Goal: Information Seeking & Learning: Learn about a topic

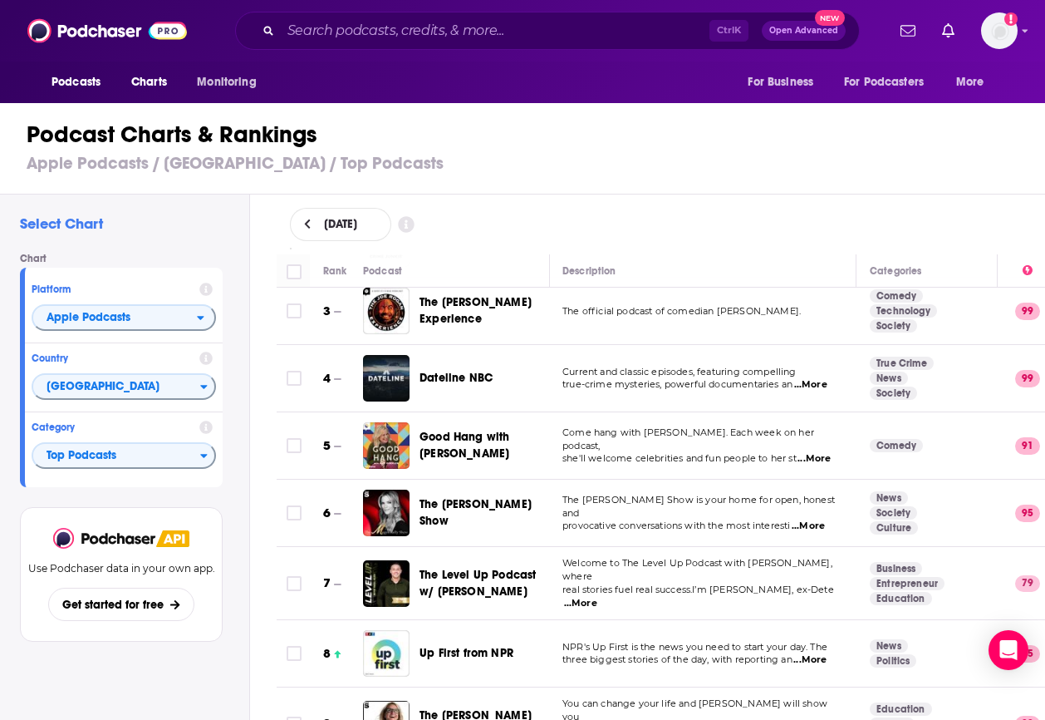
scroll to position [0, 1]
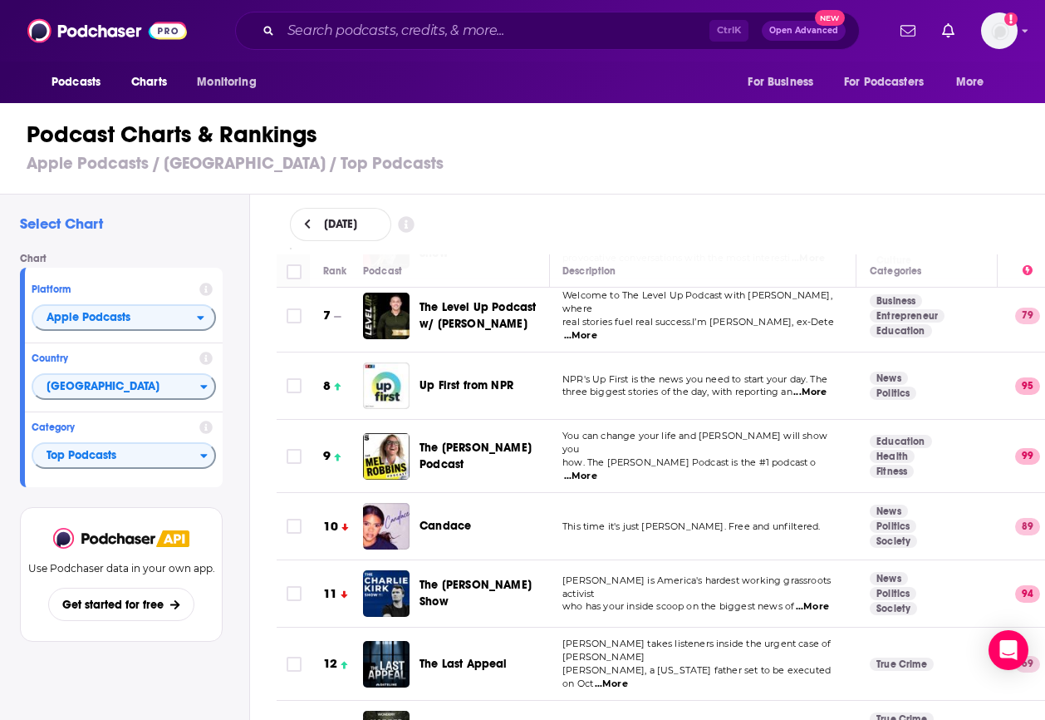
click at [502, 461] on div "The [PERSON_NAME] Podcast" at bounding box center [492, 456] width 145 height 47
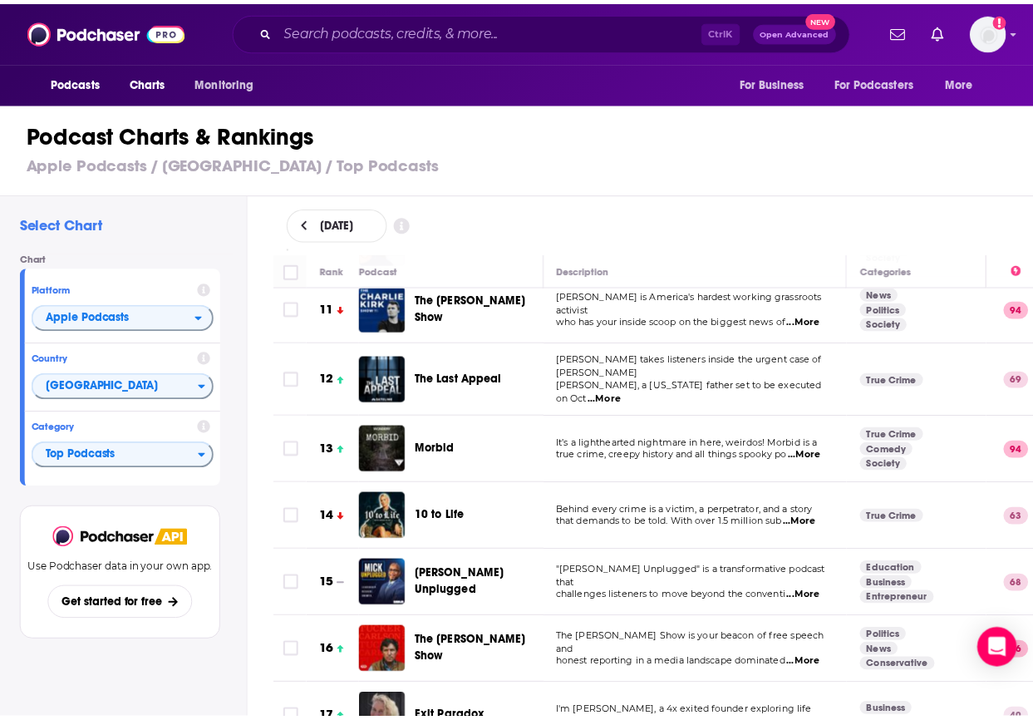
scroll to position [695, 1]
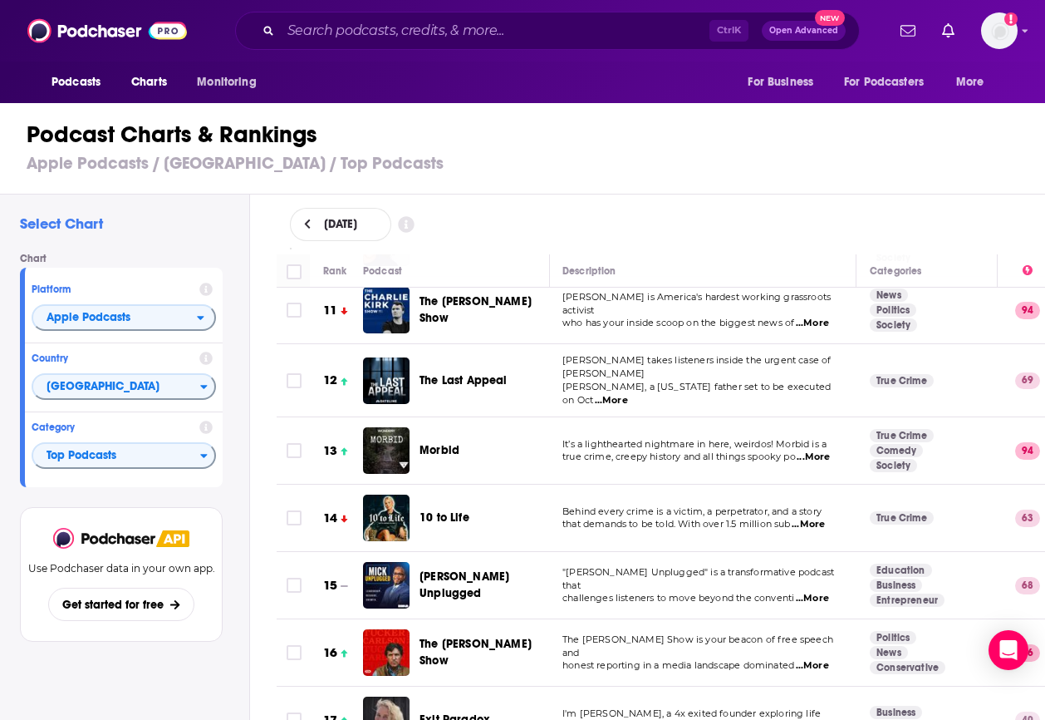
click at [457, 373] on span "The Last Appeal" at bounding box center [464, 380] width 88 height 14
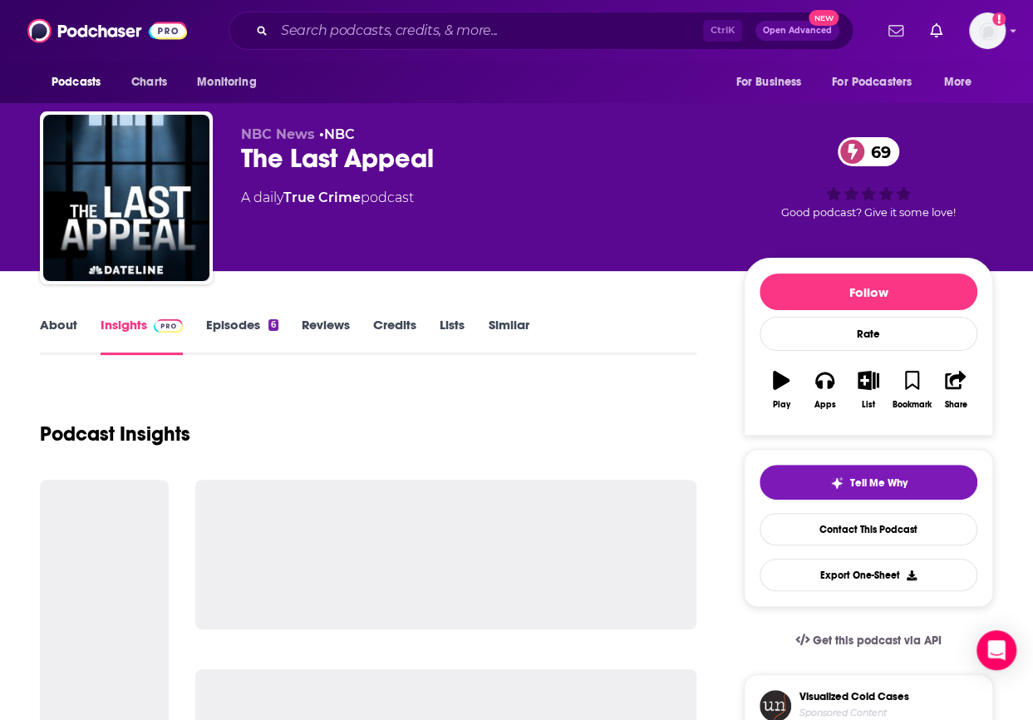
click at [362, 171] on div "The Last Appeal 69" at bounding box center [479, 158] width 476 height 32
copy div "The Last Appeal 69"
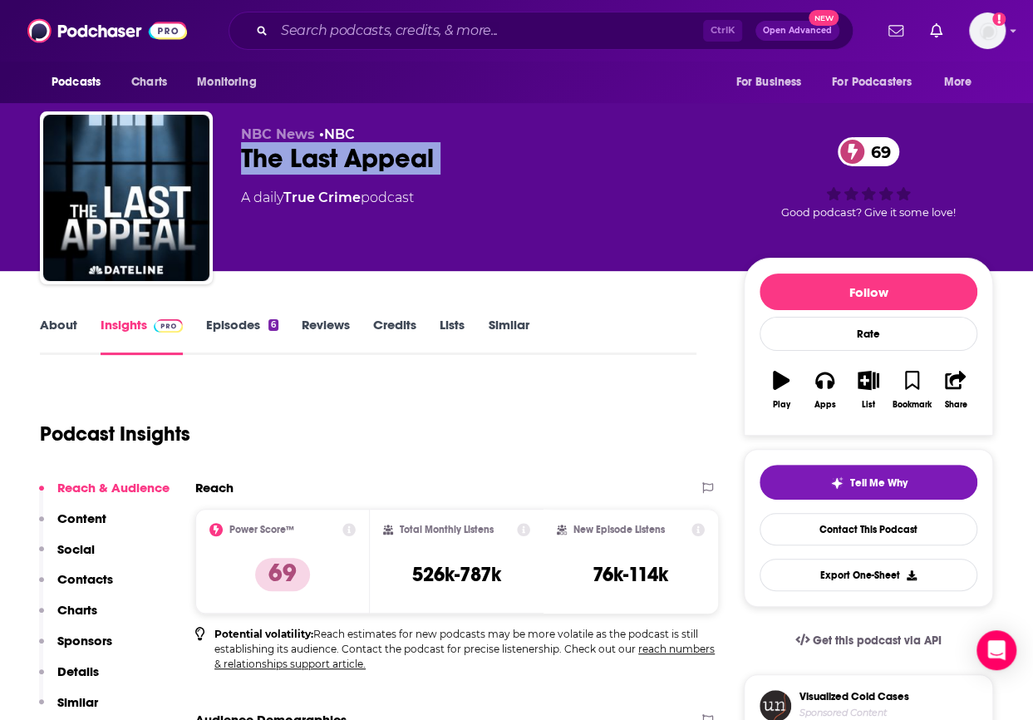
click at [63, 612] on p "Charts" at bounding box center [77, 610] width 40 height 16
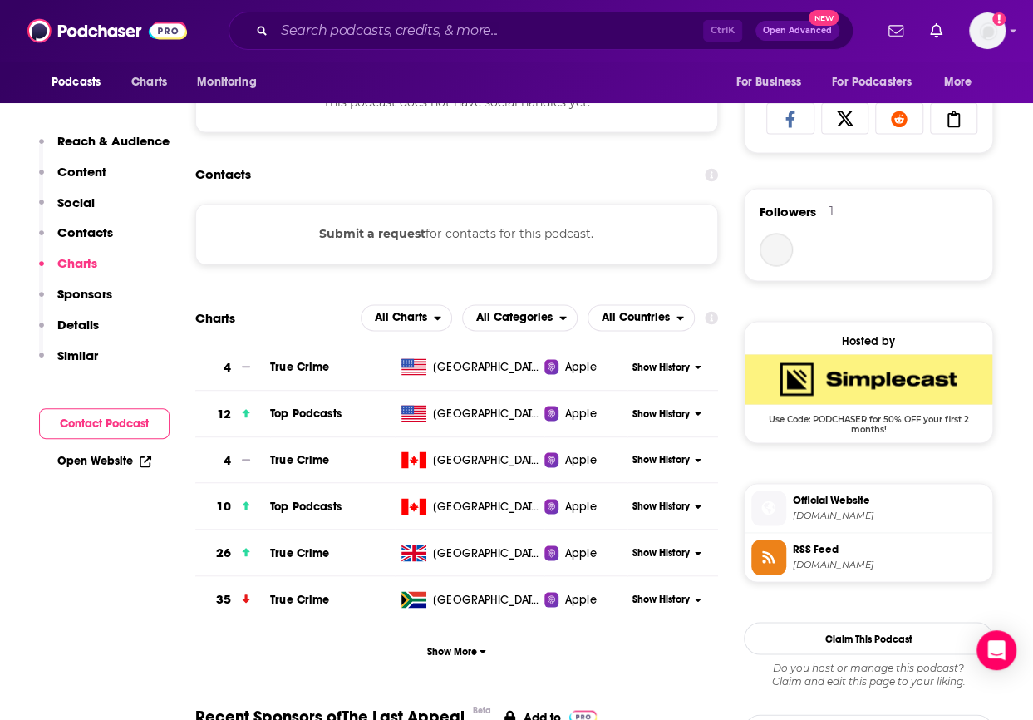
scroll to position [1300, 0]
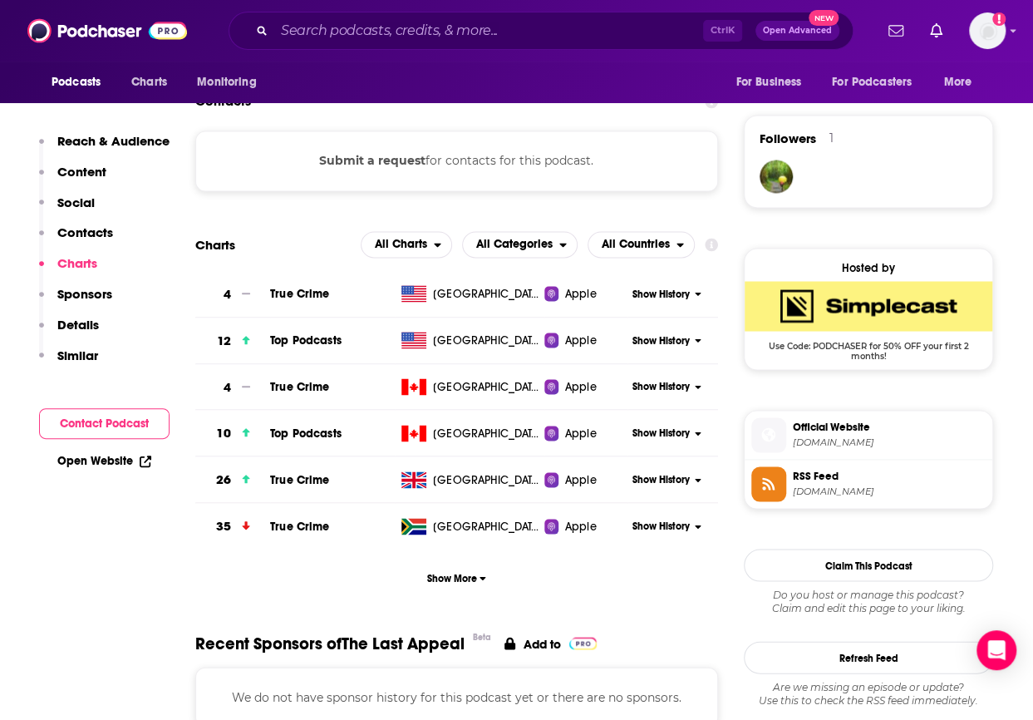
click at [673, 331] on div "Show History" at bounding box center [672, 340] width 91 height 41
click at [671, 338] on span "Show History" at bounding box center [660, 340] width 57 height 14
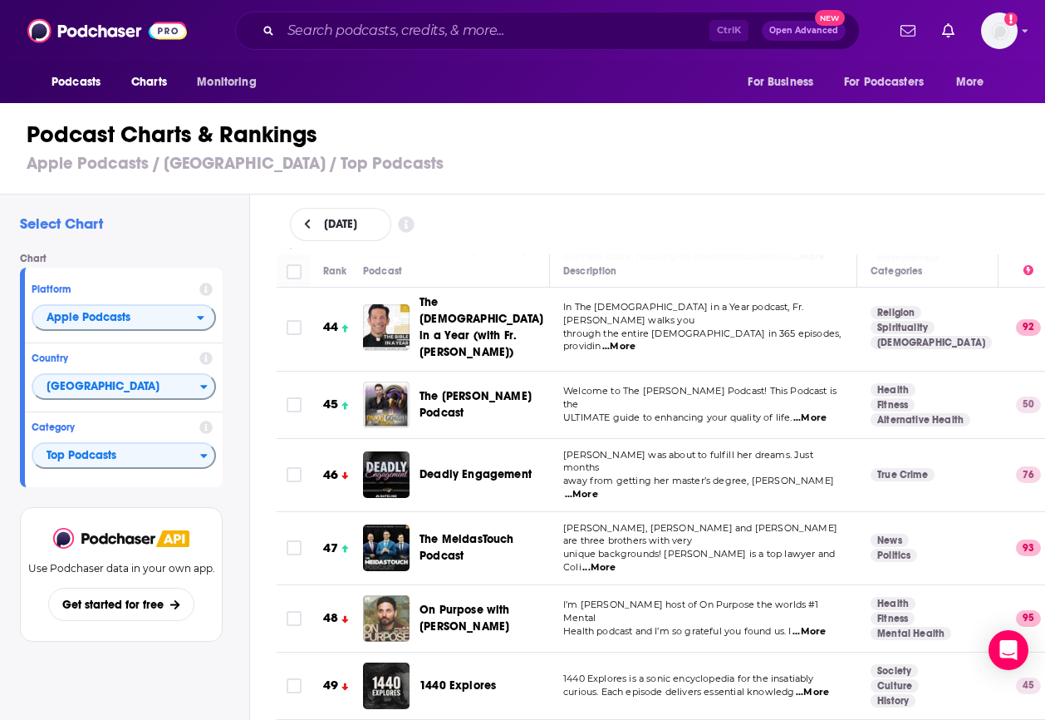
scroll to position [3013, 0]
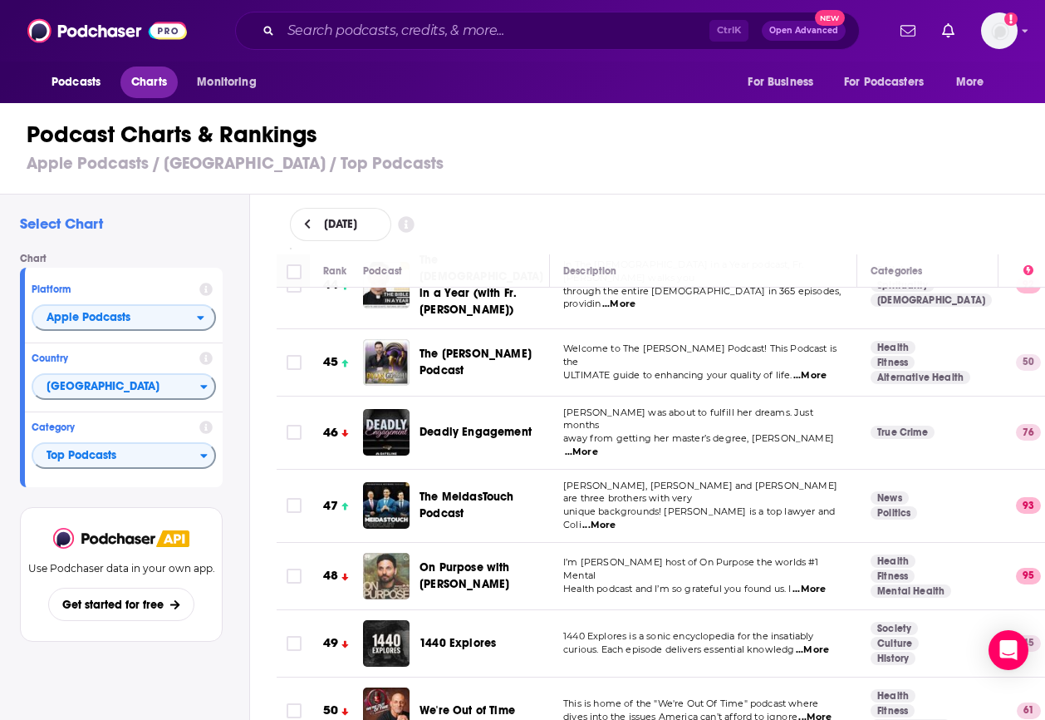
click at [164, 81] on span "Charts" at bounding box center [149, 82] width 36 height 23
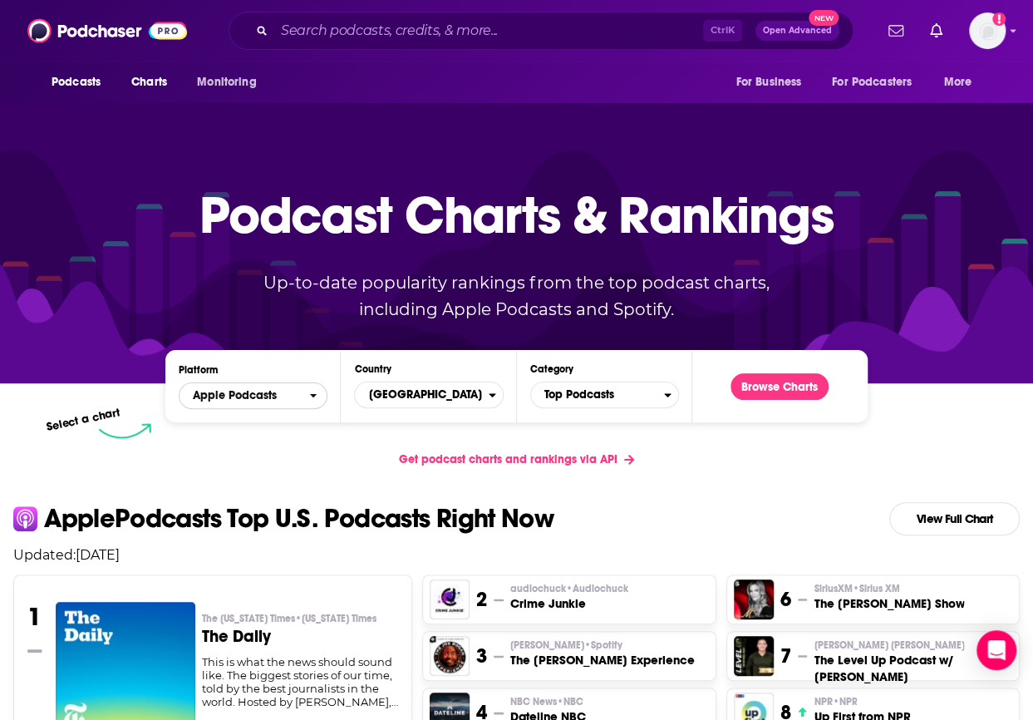
click at [268, 400] on span "Apple Podcasts" at bounding box center [235, 396] width 84 height 12
click at [260, 438] on div "Spotify" at bounding box center [252, 446] width 135 height 20
click at [757, 387] on button "Browse Charts" at bounding box center [779, 386] width 98 height 27
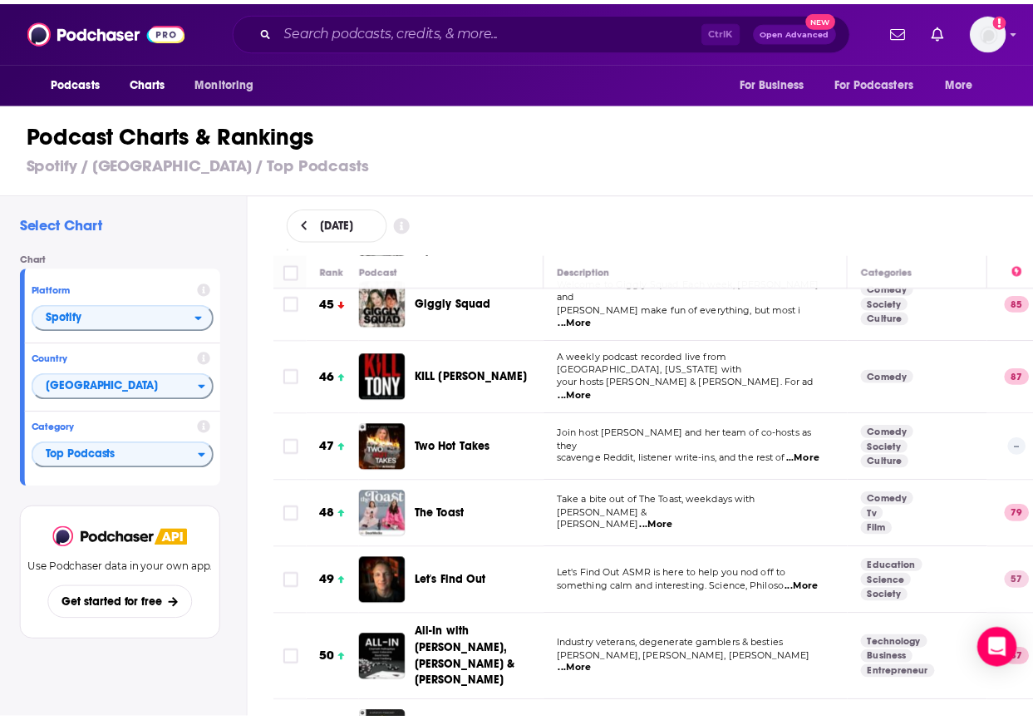
scroll to position [3020, 0]
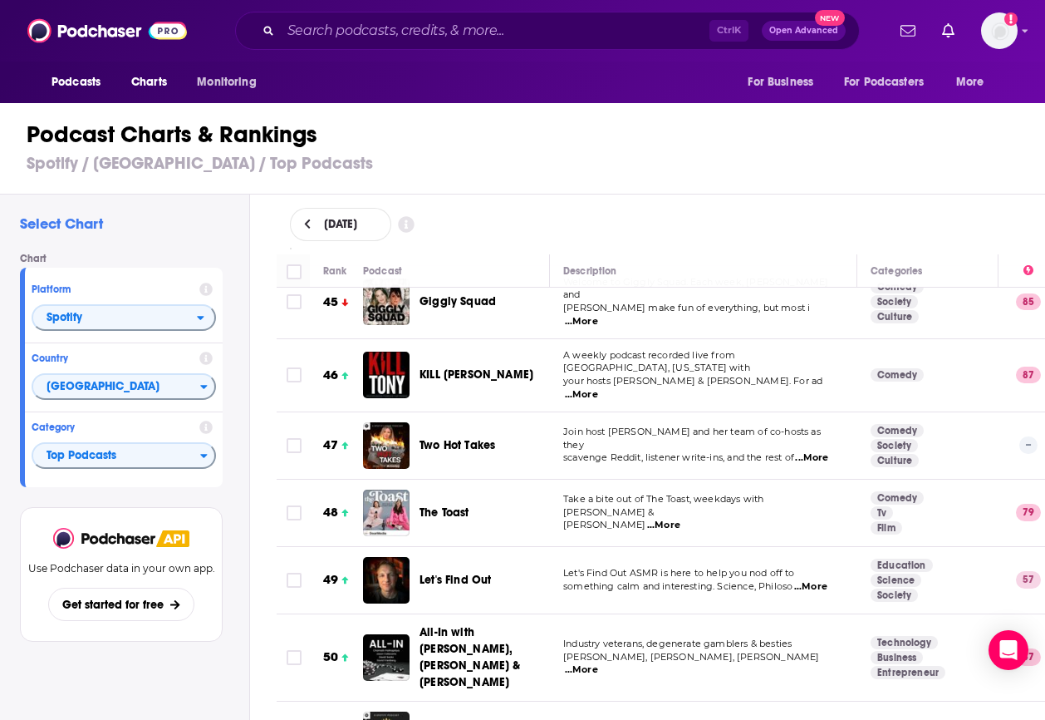
click at [464, 572] on span "Let's Find Out" at bounding box center [455, 579] width 71 height 14
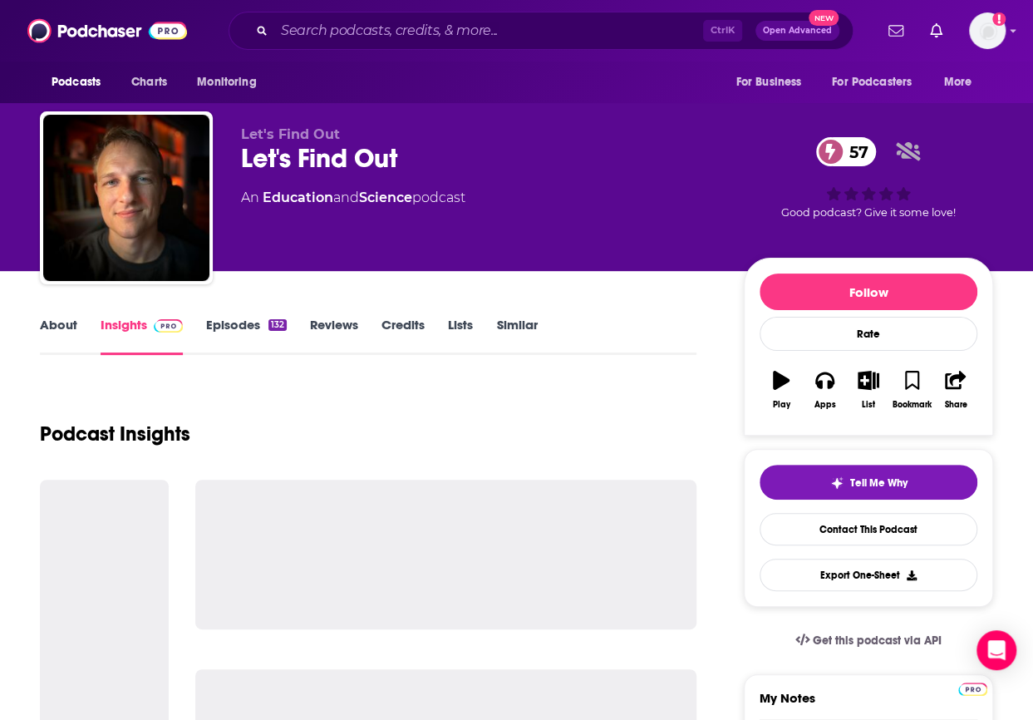
click at [363, 160] on div "Let's Find Out 57" at bounding box center [479, 158] width 476 height 32
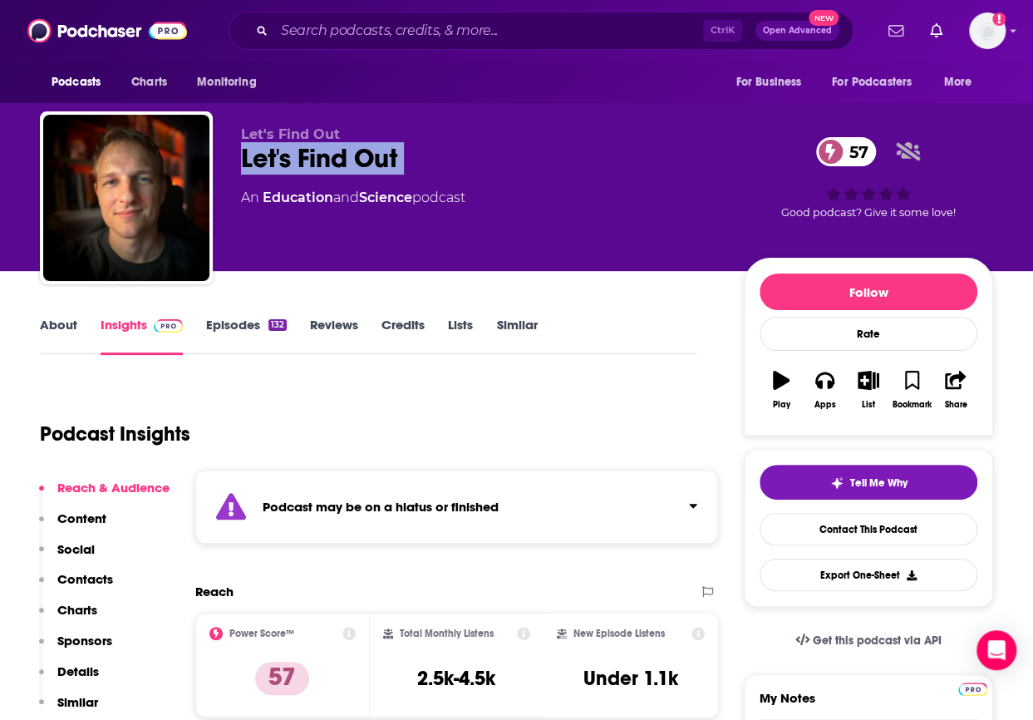
copy div "Let's Find Out 57"
click at [68, 606] on p "Charts" at bounding box center [77, 610] width 40 height 16
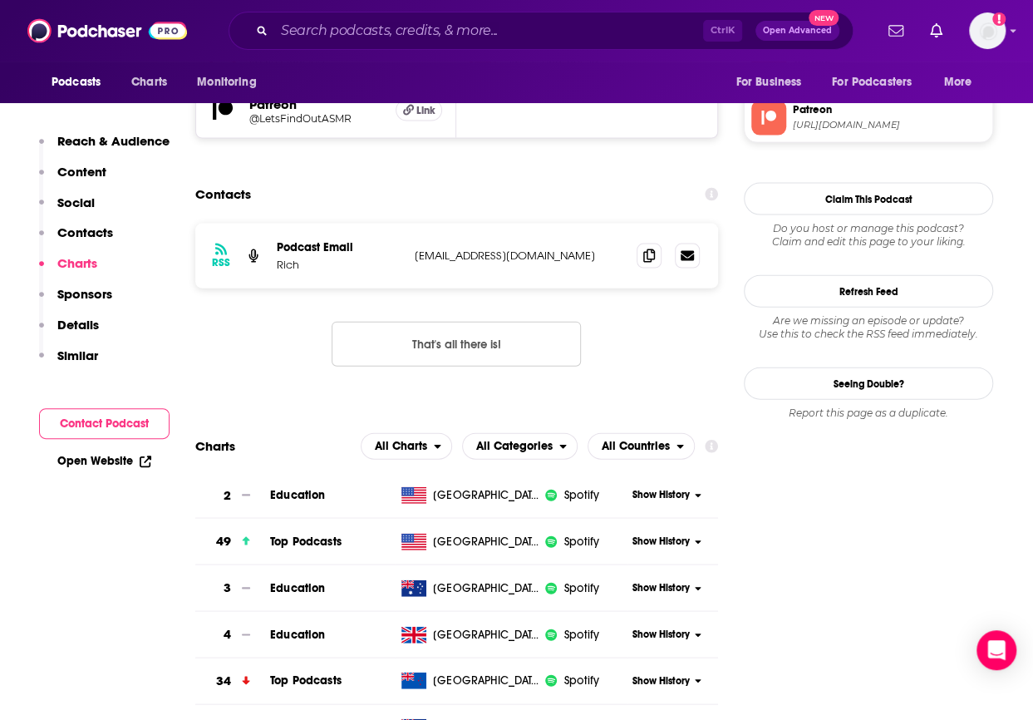
scroll to position [1764, 0]
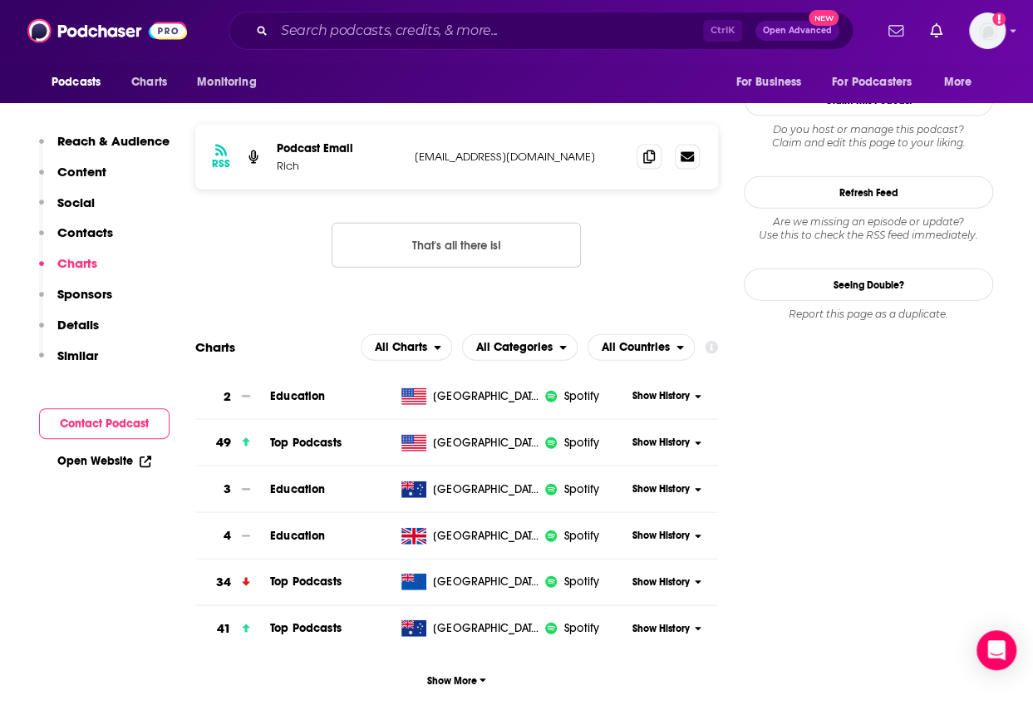
click at [645, 435] on span "Show History" at bounding box center [660, 442] width 57 height 14
